Goal: Information Seeking & Learning: Learn about a topic

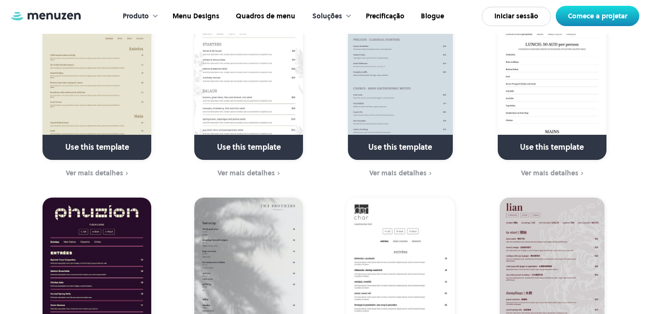
scroll to position [771, 0]
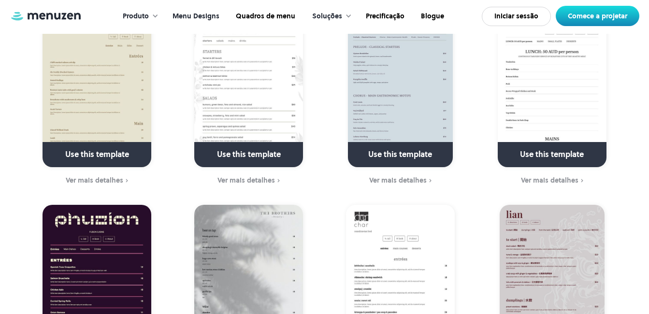
click at [192, 20] on link "Menu Designs" at bounding box center [194, 16] width 63 height 30
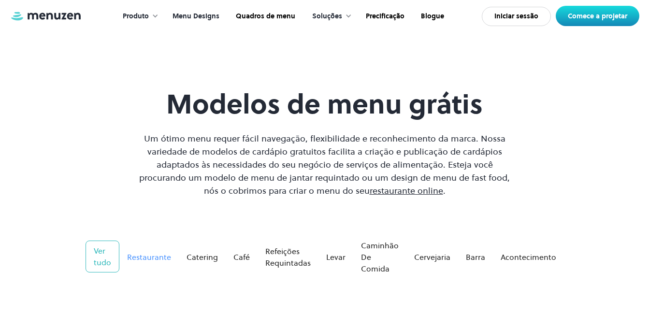
click at [152, 252] on div "Restaurante" at bounding box center [149, 257] width 44 height 12
click at [154, 257] on div "Restaurante" at bounding box center [149, 257] width 44 height 12
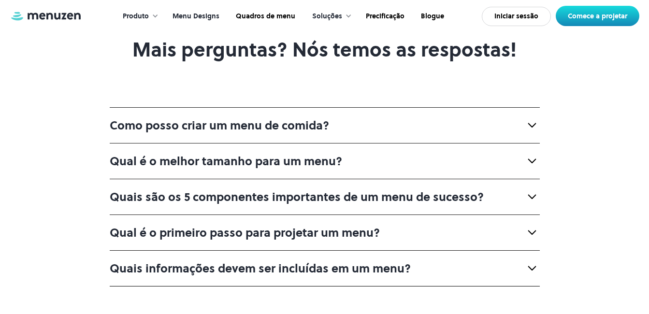
scroll to position [3425, 0]
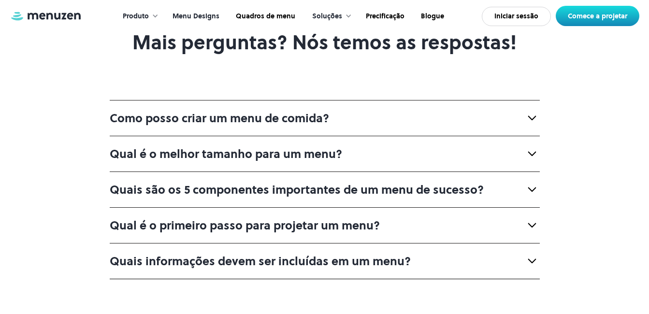
click at [479, 127] on div "Como posso criar um menu de comida?" at bounding box center [325, 118] width 430 height 36
